Goal: Transaction & Acquisition: Subscribe to service/newsletter

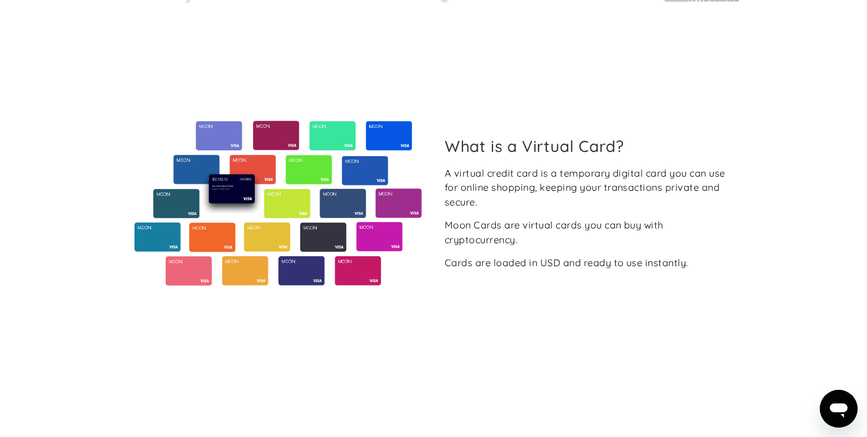
scroll to position [431, 0]
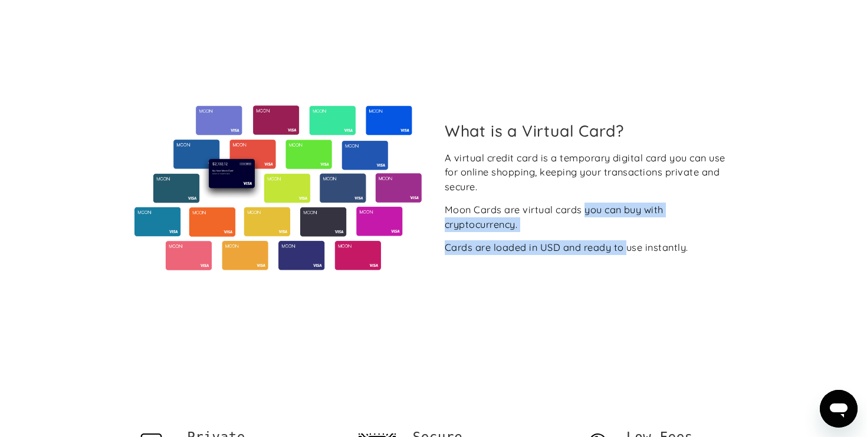
drag, startPoint x: 585, startPoint y: 209, endPoint x: 631, endPoint y: 250, distance: 61.4
click at [631, 250] on div "A virtual credit card is a temporary digital card you can use for online shoppi…" at bounding box center [588, 203] width 288 height 104
click at [773, 230] on section "What is a Virtual Card? A virtual credit card is a temporary digital card you c…" at bounding box center [433, 188] width 867 height 323
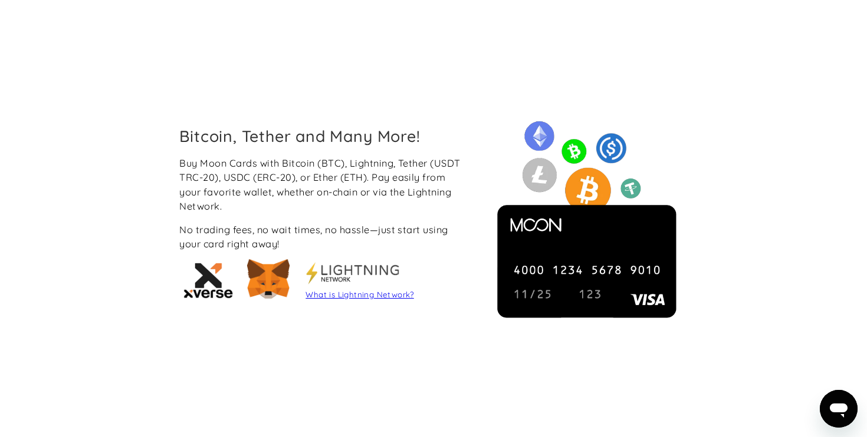
scroll to position [987, 0]
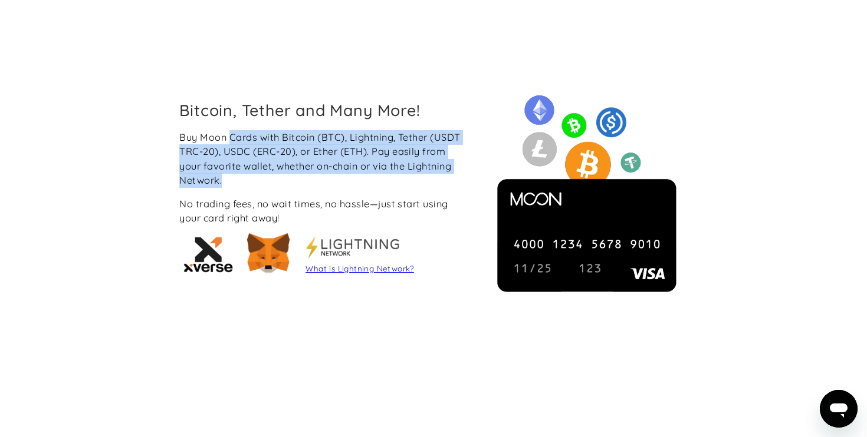
drag, startPoint x: 229, startPoint y: 139, endPoint x: 281, endPoint y: 174, distance: 62.3
click at [281, 174] on div "Buy Moon Cards with Bitcoin (BTC), Lightning, Tether (USDT TRC-20), USDC (ERC-2…" at bounding box center [323, 159] width 288 height 58
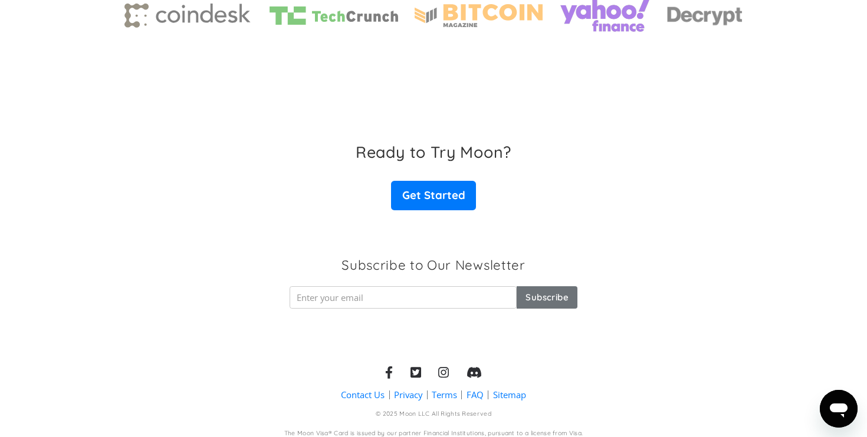
scroll to position [1850, 0]
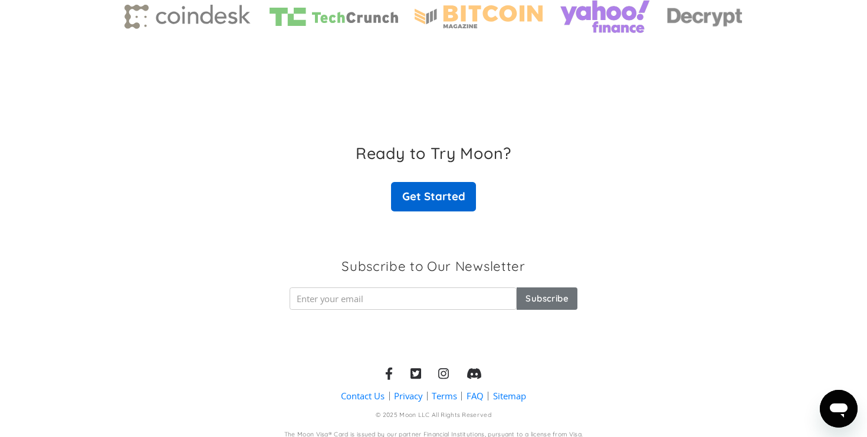
click at [420, 205] on link "Get Started" at bounding box center [433, 196] width 85 height 29
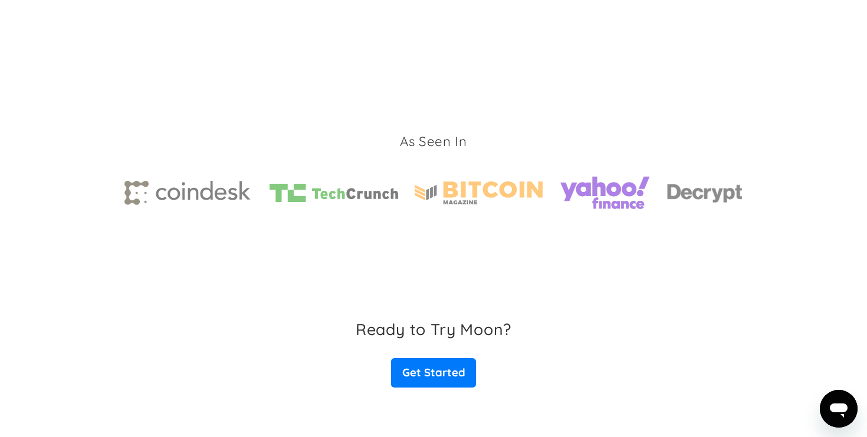
scroll to position [1674, 0]
